Goal: Transaction & Acquisition: Purchase product/service

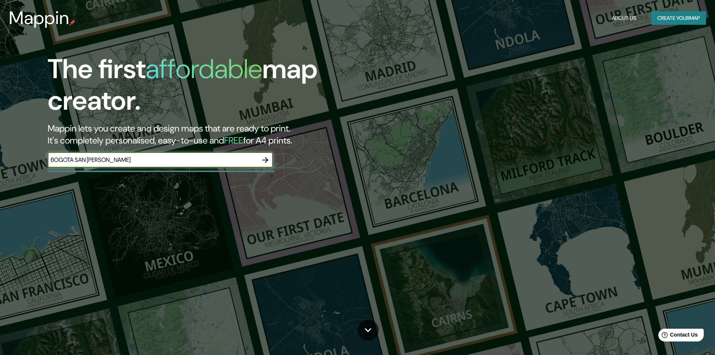
type input "BOGOTA SAN [PERSON_NAME]"
click at [264, 160] on icon "button" at bounding box center [265, 159] width 9 height 9
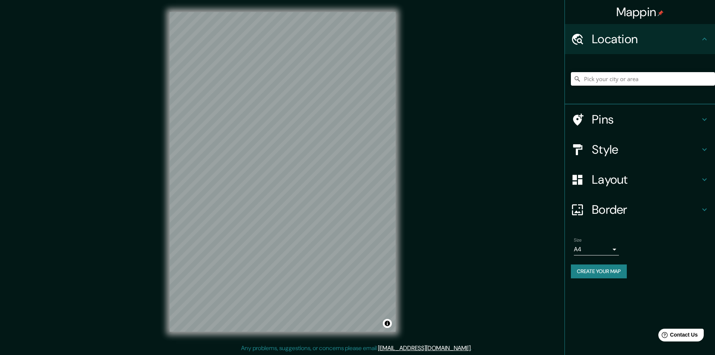
scroll to position [1, 0]
click at [581, 118] on icon at bounding box center [577, 119] width 13 height 13
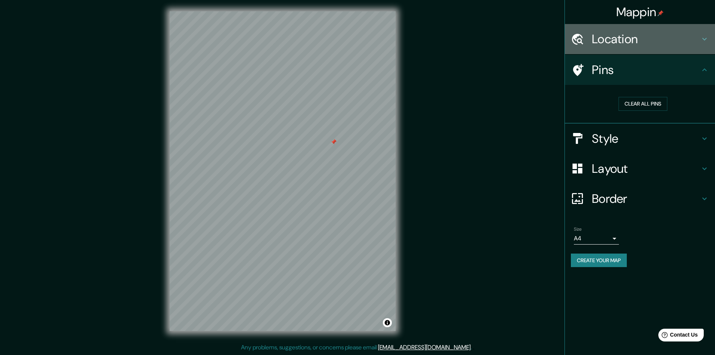
click at [602, 38] on h4 "Location" at bounding box center [646, 39] width 108 height 15
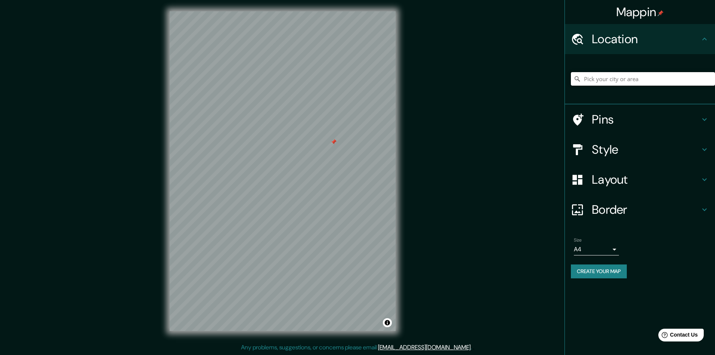
click at [601, 77] on input "Pick your city or area" at bounding box center [643, 79] width 144 height 14
type input "[GEOGRAPHIC_DATA], [GEOGRAPHIC_DATA]"
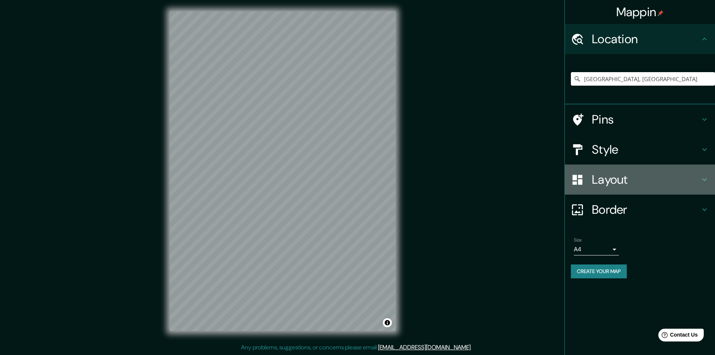
click at [706, 179] on icon at bounding box center [704, 179] width 9 height 9
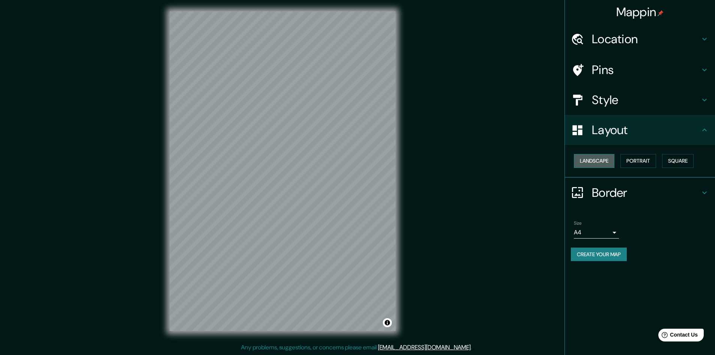
click at [591, 163] on button "Landscape" at bounding box center [594, 161] width 41 height 14
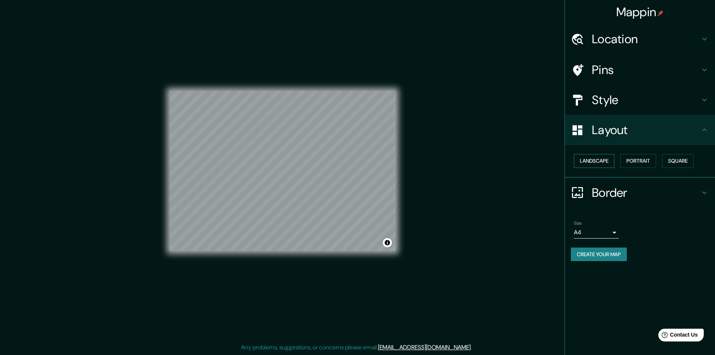
click at [591, 163] on button "Landscape" at bounding box center [594, 161] width 41 height 14
click at [635, 163] on button "Portrait" at bounding box center [639, 161] width 36 height 14
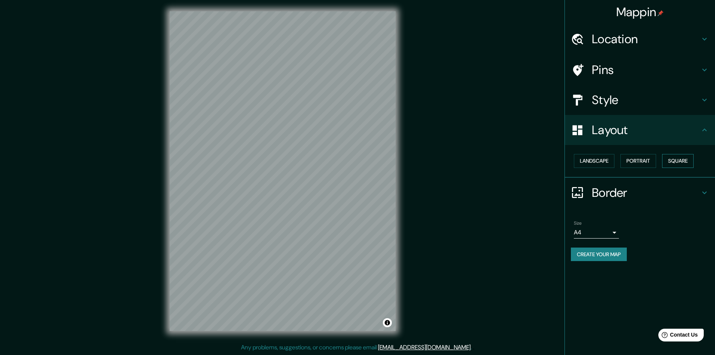
click at [672, 162] on button "Square" at bounding box center [678, 161] width 32 height 14
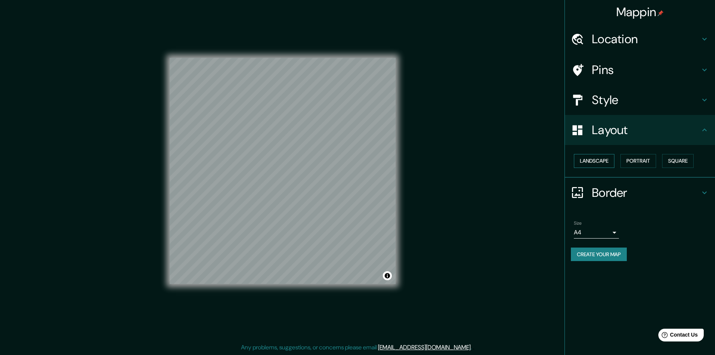
click at [596, 163] on button "Landscape" at bounding box center [594, 161] width 41 height 14
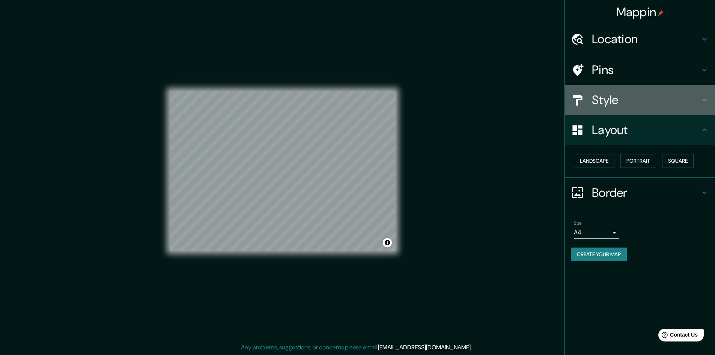
click at [613, 103] on h4 "Style" at bounding box center [646, 99] width 108 height 15
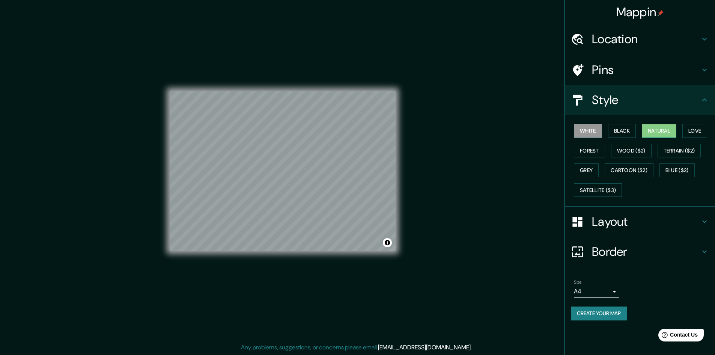
click at [656, 131] on button "Natural" at bounding box center [659, 131] width 35 height 14
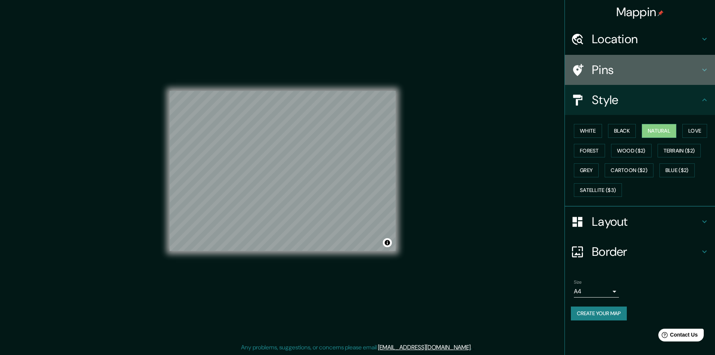
click at [624, 71] on h4 "Pins" at bounding box center [646, 69] width 108 height 15
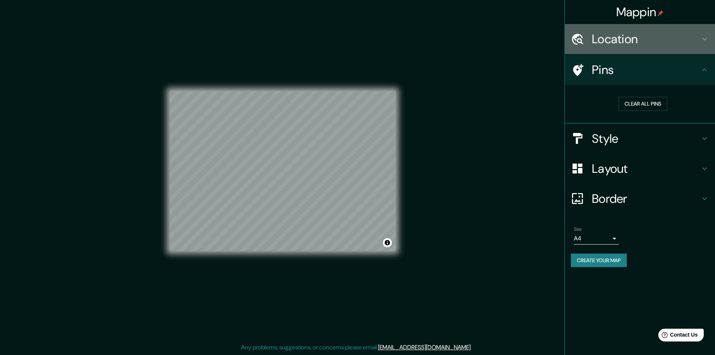
click at [619, 38] on h4 "Location" at bounding box center [646, 39] width 108 height 15
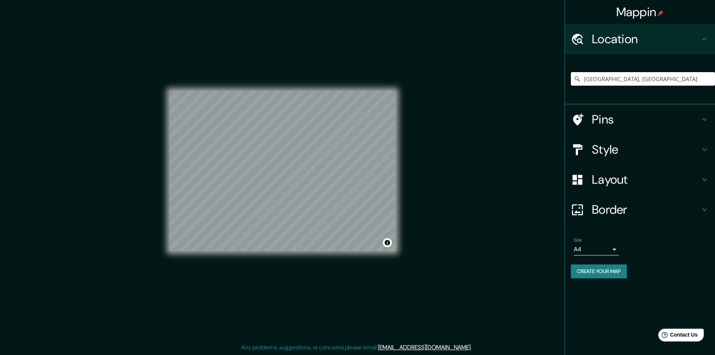
scroll to position [0, 0]
click at [614, 248] on body "Mappin Location [GEOGRAPHIC_DATA], [GEOGRAPHIC_DATA] [GEOGRAPHIC_DATA] [GEOGRAP…" at bounding box center [357, 177] width 715 height 355
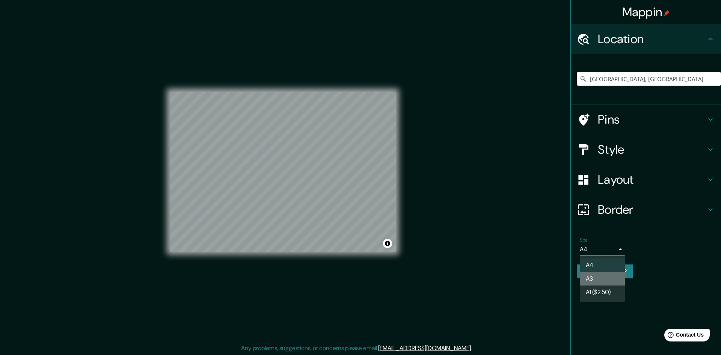
click at [605, 281] on li "A3" at bounding box center [602, 279] width 45 height 14
type input "a4"
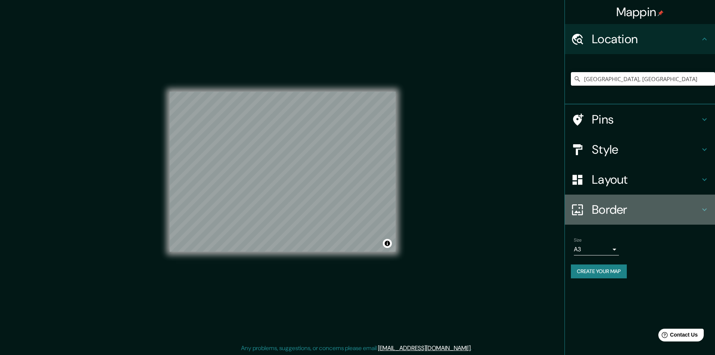
click at [613, 213] on h4 "Border" at bounding box center [646, 209] width 108 height 15
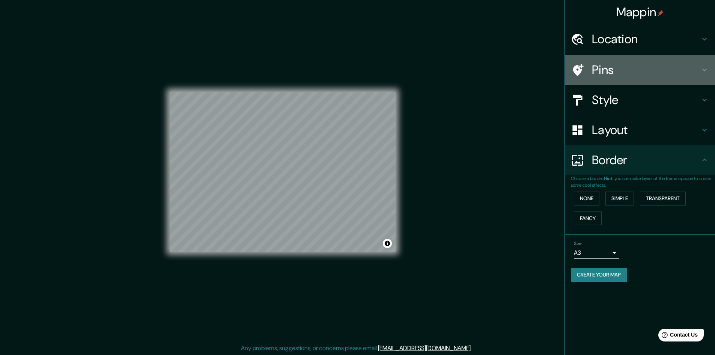
click at [612, 74] on h4 "Pins" at bounding box center [646, 69] width 108 height 15
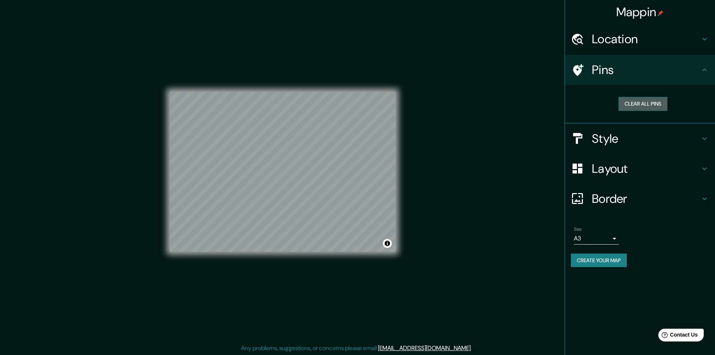
click at [630, 105] on button "Clear all pins" at bounding box center [643, 104] width 49 height 14
click at [600, 144] on h4 "Style" at bounding box center [646, 138] width 108 height 15
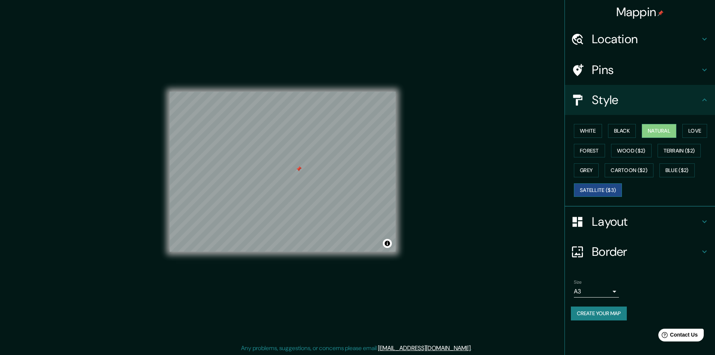
click at [606, 191] on button "Satellite ($3)" at bounding box center [598, 190] width 48 height 14
click at [588, 173] on button "Grey" at bounding box center [586, 170] width 25 height 14
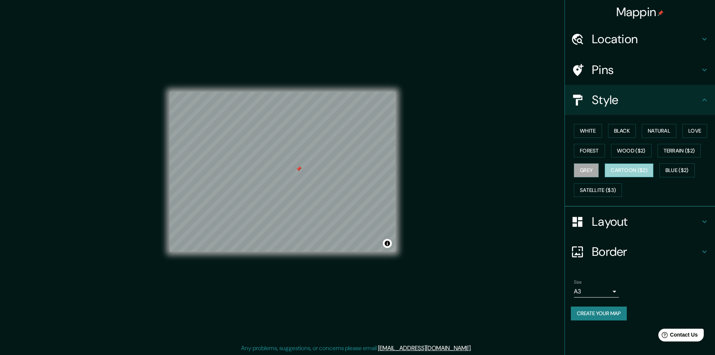
click at [617, 170] on button "Cartoon ($2)" at bounding box center [629, 170] width 49 height 14
click at [671, 170] on button "Blue ($2)" at bounding box center [677, 170] width 35 height 14
click at [618, 154] on button "Wood ($2)" at bounding box center [631, 151] width 41 height 14
click at [582, 151] on button "Forest" at bounding box center [589, 151] width 31 height 14
click at [582, 134] on button "White" at bounding box center [588, 131] width 28 height 14
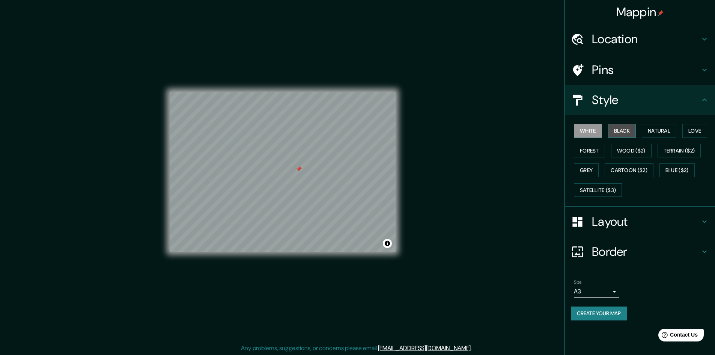
click at [623, 135] on button "Black" at bounding box center [622, 131] width 28 height 14
click at [653, 133] on button "Natural" at bounding box center [659, 131] width 35 height 14
click at [704, 128] on button "Love" at bounding box center [695, 131] width 25 height 14
